Goal: Check status

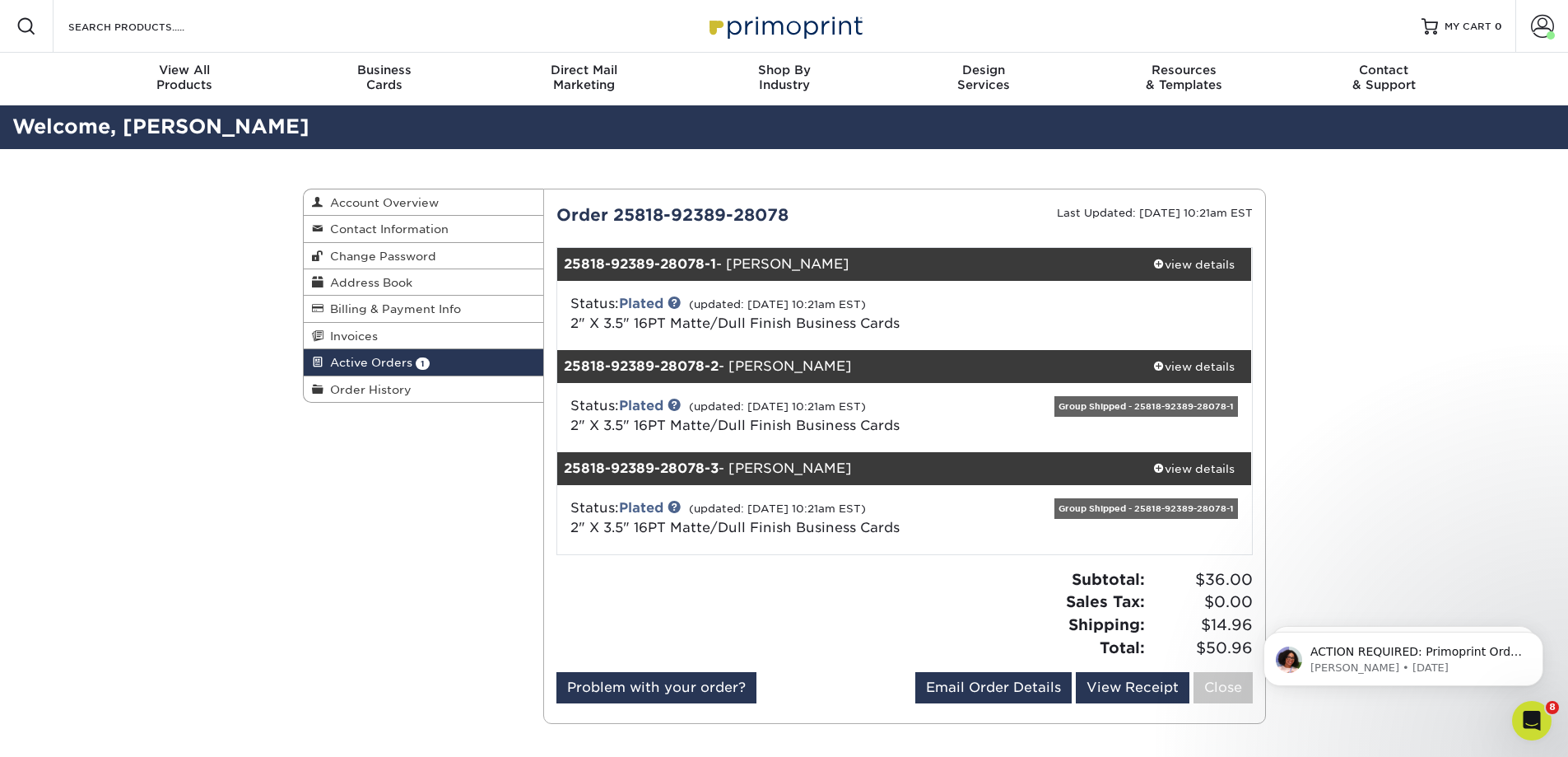
click at [1133, 511] on div "Group Shipped - 25818-92389-28078-1" at bounding box center [1146, 508] width 184 height 20
click at [1534, 634] on icon "Dismiss notification" at bounding box center [1538, 636] width 9 height 9
click at [1532, 637] on button "Dismiss notification" at bounding box center [1538, 636] width 21 height 21
click at [1157, 496] on div "Status: Plated (updated: [DATE] 10:21am EST) 2" X 3.5" 16PT Matte/Dull Finish B…" at bounding box center [904, 519] width 720 height 69
click at [1157, 506] on div "Group Shipped - 25818-92389-28078-1" at bounding box center [1146, 508] width 184 height 20
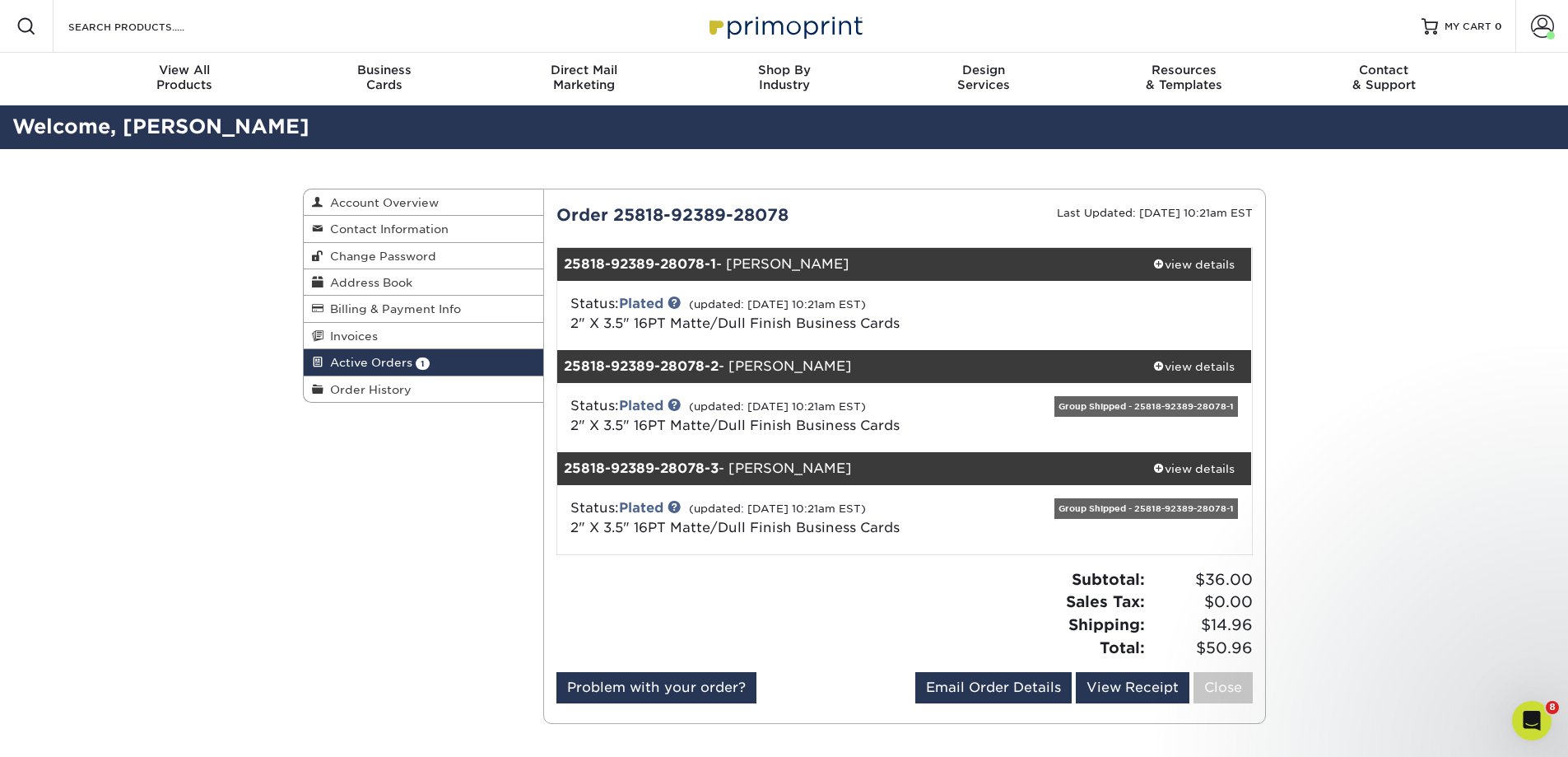
click at [1157, 506] on div "Group Shipped - 25818-92389-28078-1" at bounding box center [1146, 508] width 184 height 20
click at [1091, 508] on div "Group Shipped - 25818-92389-28078-1" at bounding box center [1146, 508] width 184 height 20
drag, startPoint x: 1091, startPoint y: 508, endPoint x: 1036, endPoint y: 518, distance: 55.9
click at [994, 526] on div "Status: Plated (updated: [DATE] 10:21am EST) 2" X 3.5" 16PT Matte/Dull Finish B…" at bounding box center [788, 518] width 462 height 40
click at [1175, 508] on div "Group Shipped - 25818-92389-28078-1" at bounding box center [1146, 508] width 184 height 20
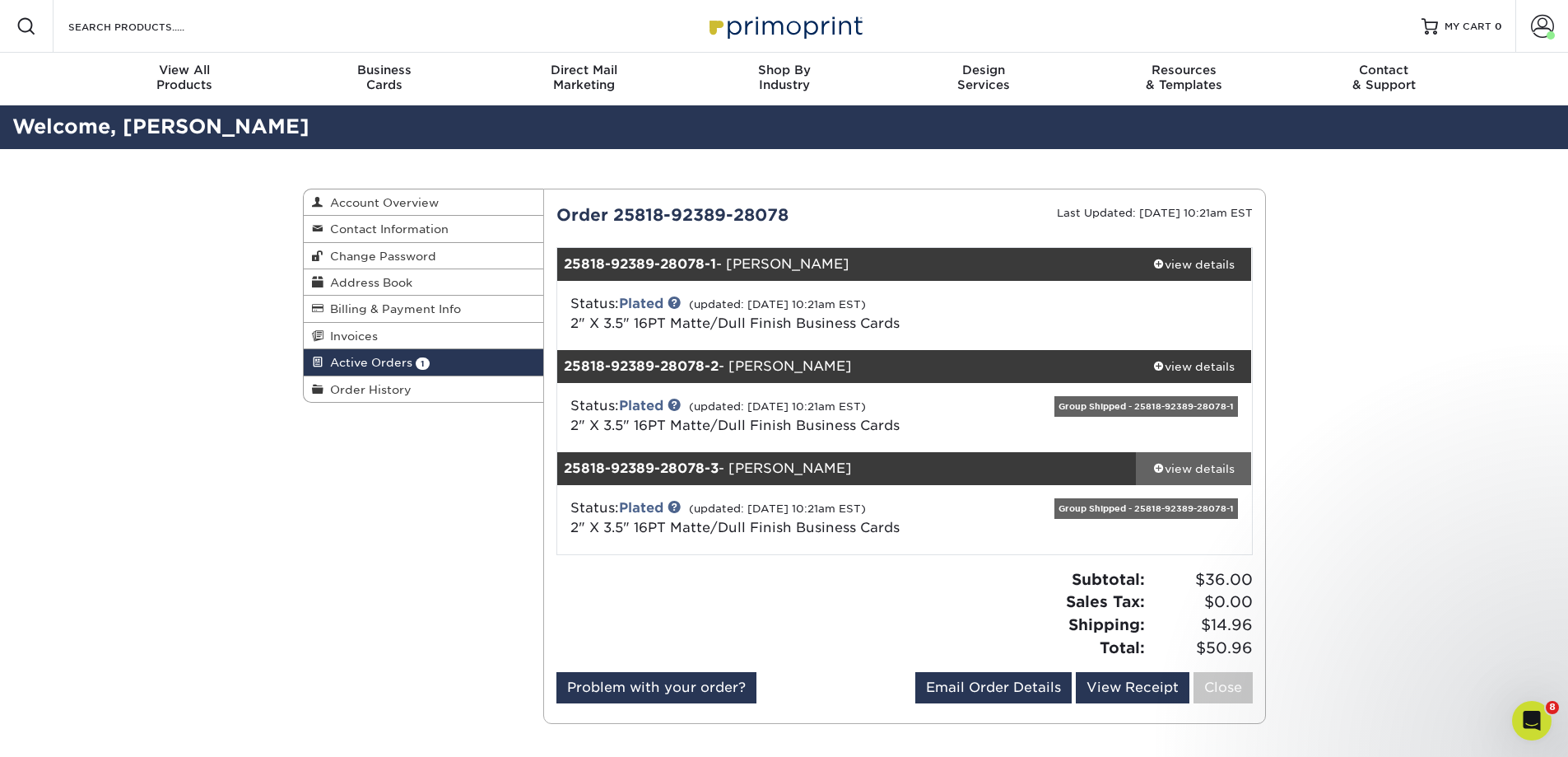
click at [1231, 466] on div "view details" at bounding box center [1193, 468] width 116 height 17
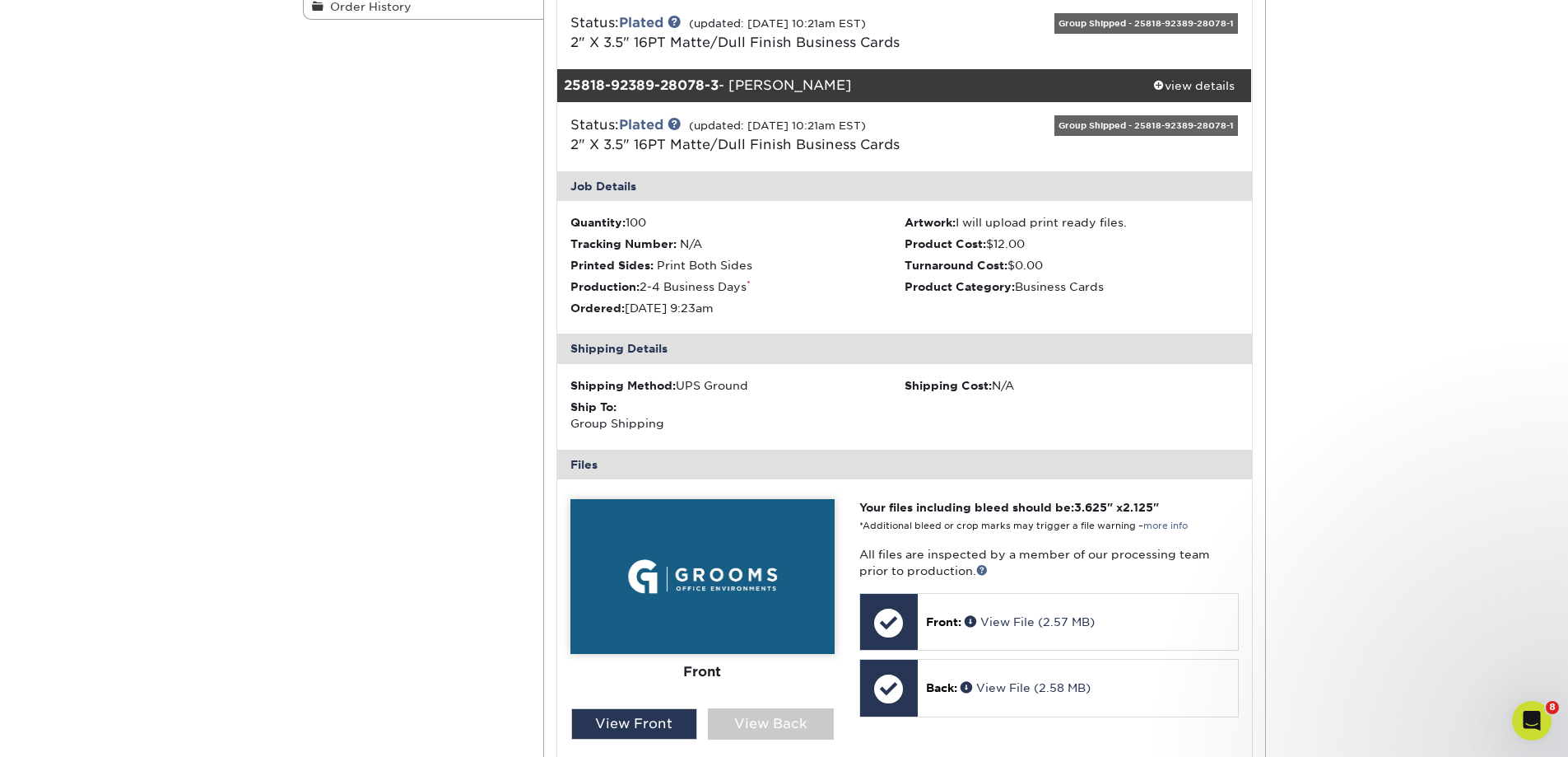
scroll to position [412, 0]
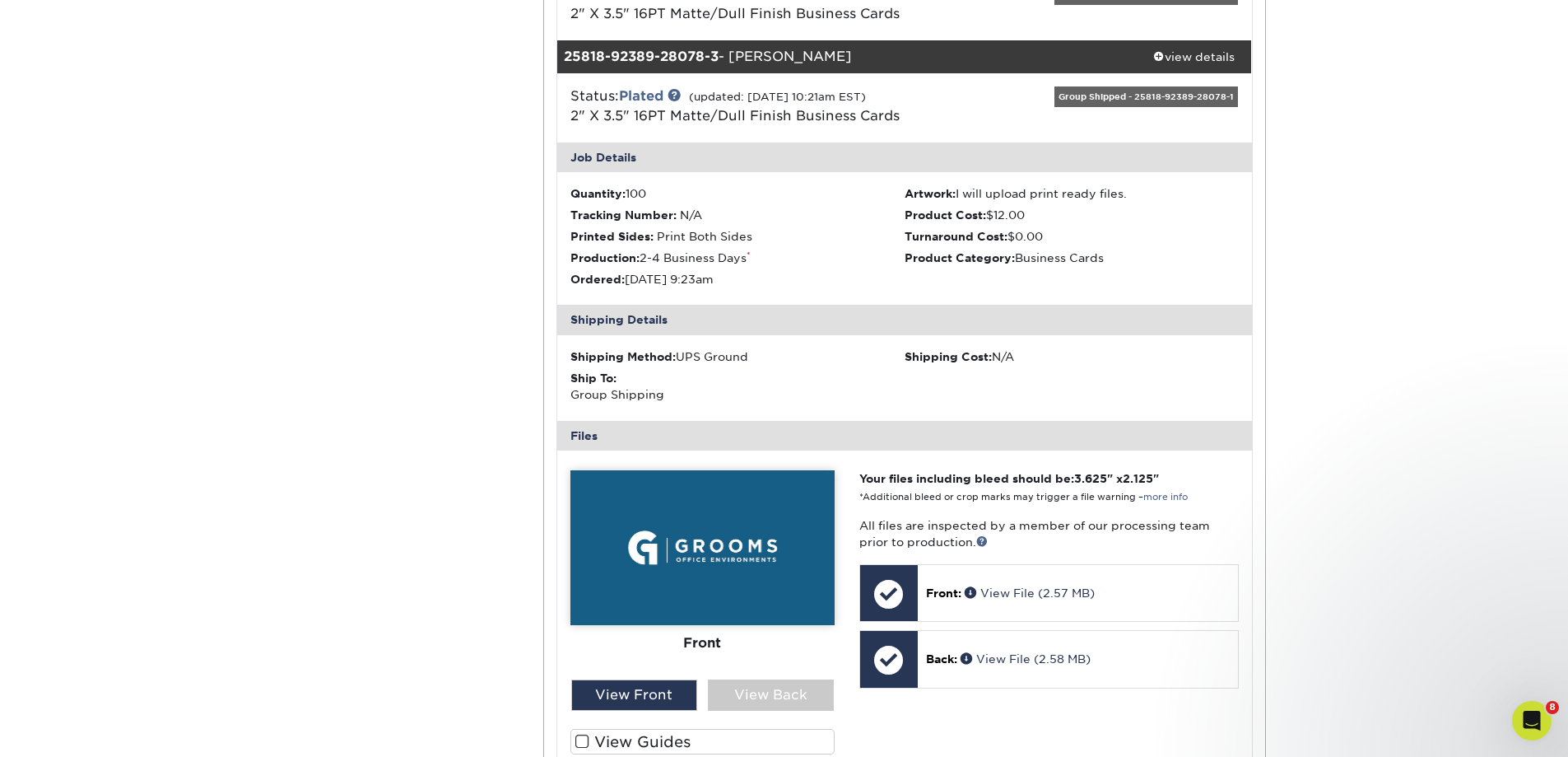
click at [361, 496] on div "Active Orders Account Overview Contact Information Change Password Address Book…" at bounding box center [784, 384] width 987 height 1294
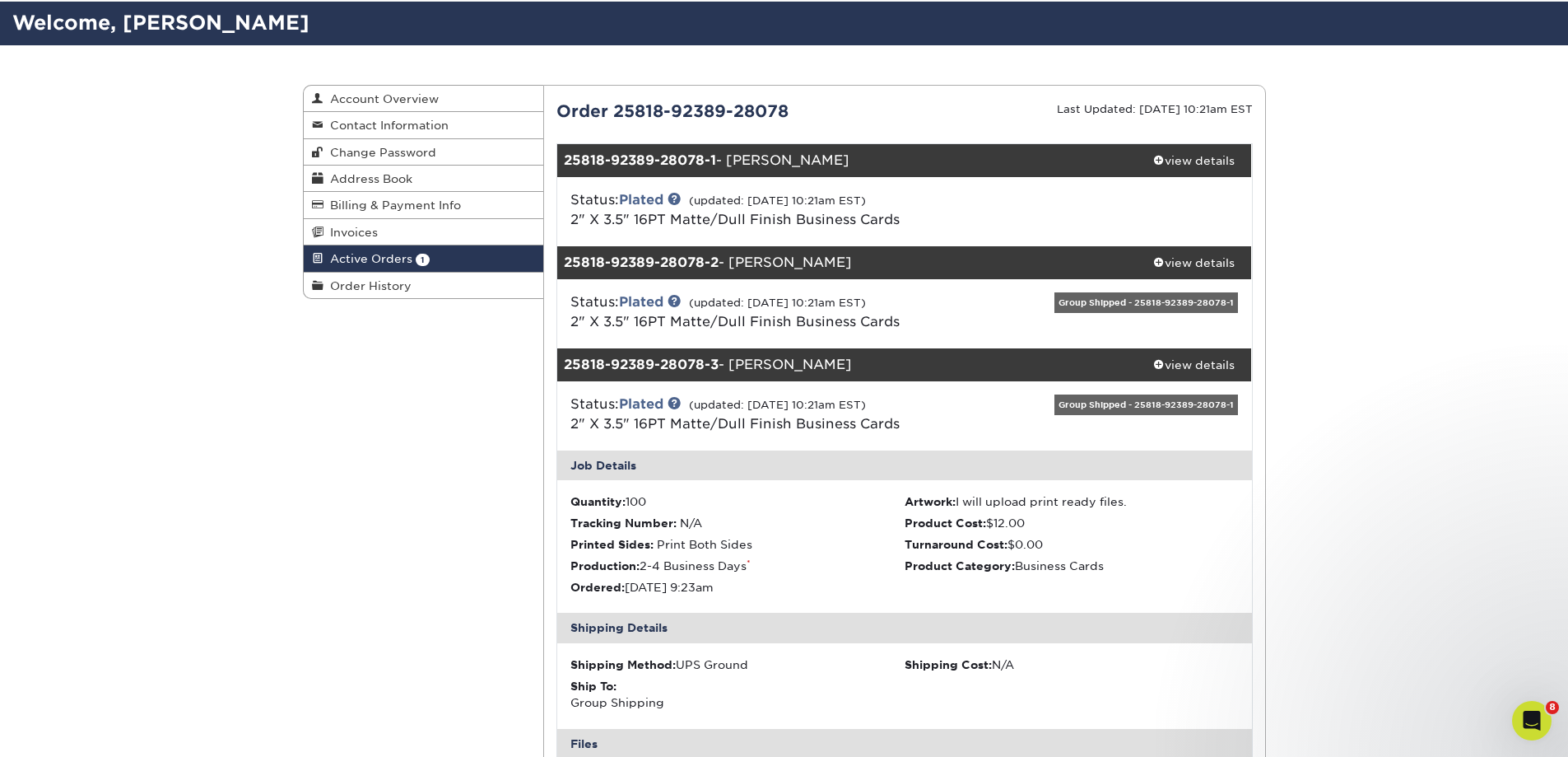
scroll to position [0, 0]
